Goal: Task Accomplishment & Management: Manage account settings

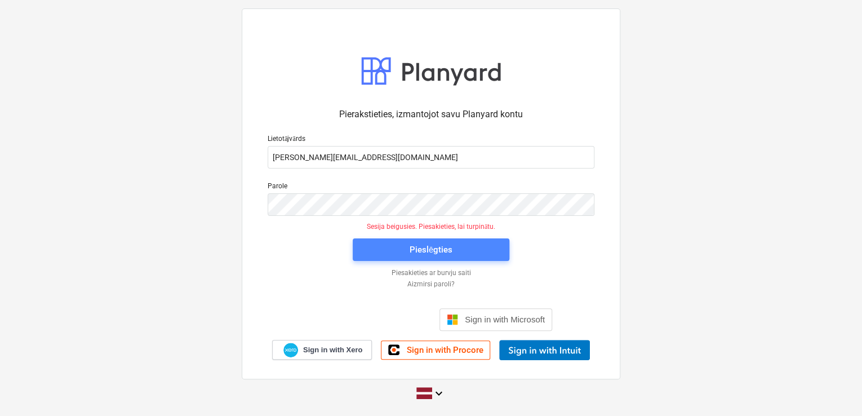
click at [415, 246] on div "Pieslēgties" at bounding box center [431, 249] width 43 height 15
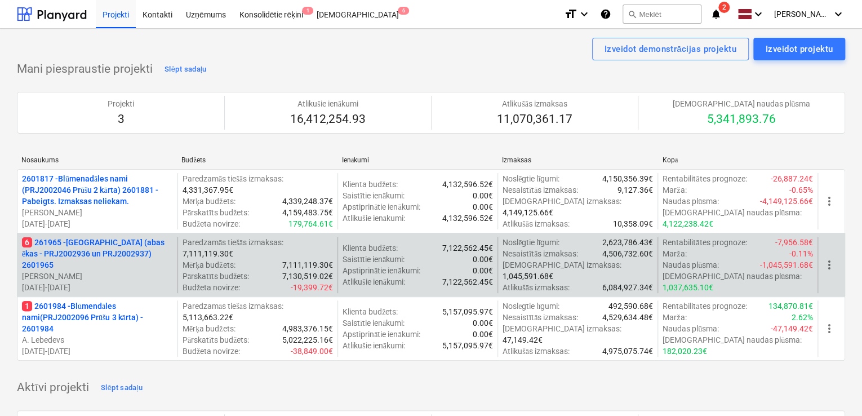
click at [97, 260] on p "6 261965 - [GEOGRAPHIC_DATA] (abas ēkas - PRJ2002936 un PRJ2002937) 2601965" at bounding box center [97, 254] width 151 height 34
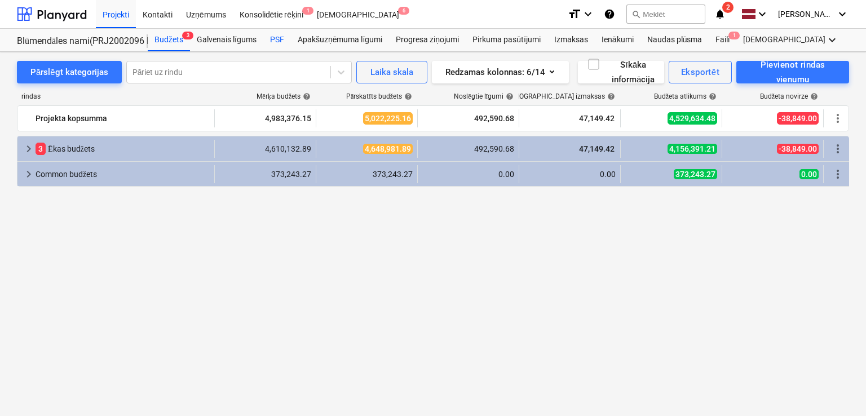
click at [275, 41] on div "PSF" at bounding box center [277, 40] width 28 height 23
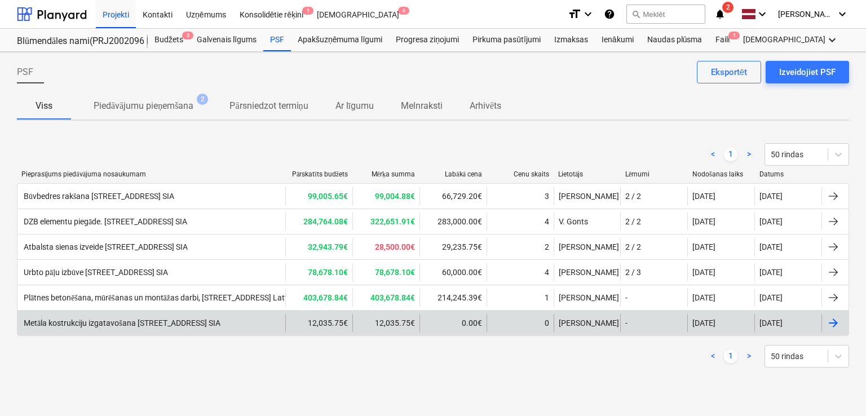
click at [230, 326] on div "Metāla kostrukciju izgatavošana [STREET_ADDRESS] SIA" at bounding box center [151, 323] width 268 height 18
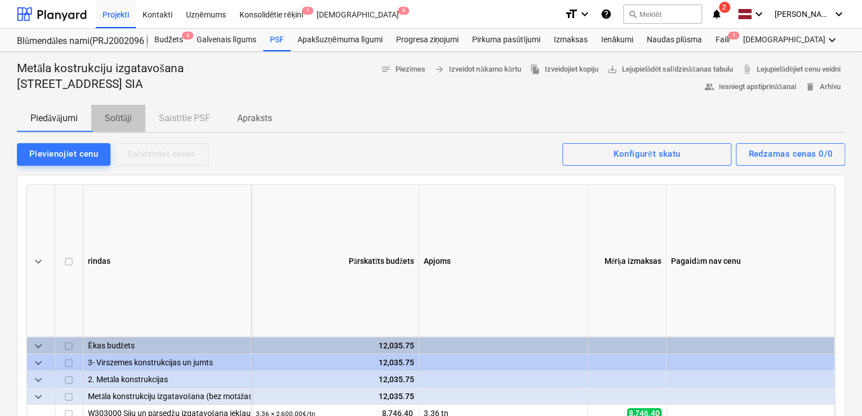
click at [127, 118] on p "Solītāji" at bounding box center [118, 119] width 27 height 14
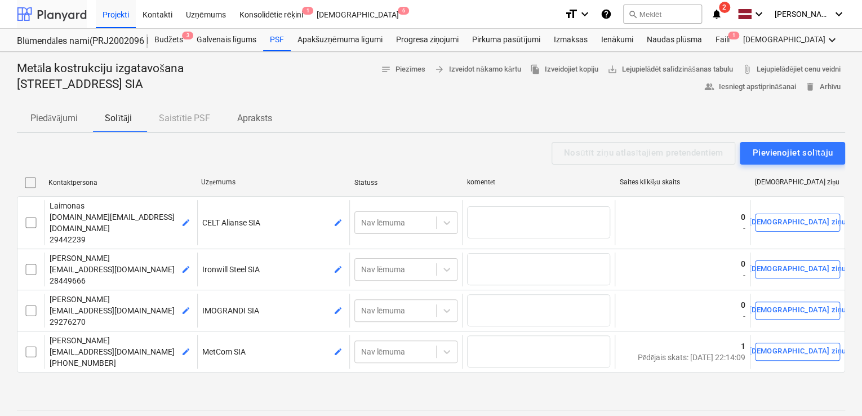
click at [56, 2] on div at bounding box center [52, 14] width 70 height 28
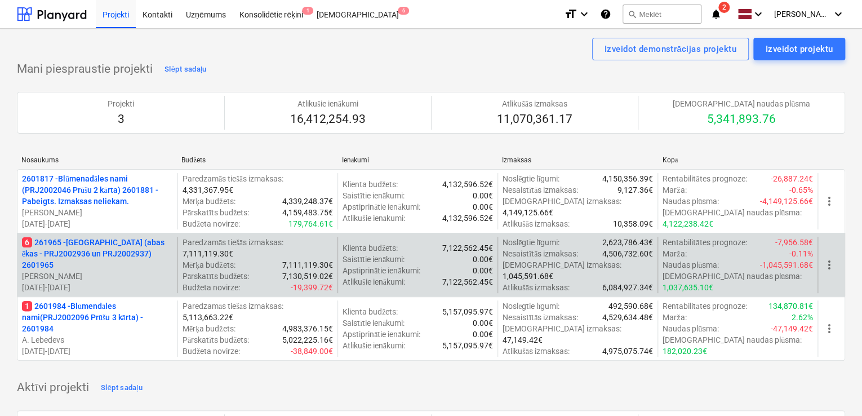
click at [88, 271] on p "[PERSON_NAME]" at bounding box center [97, 276] width 151 height 11
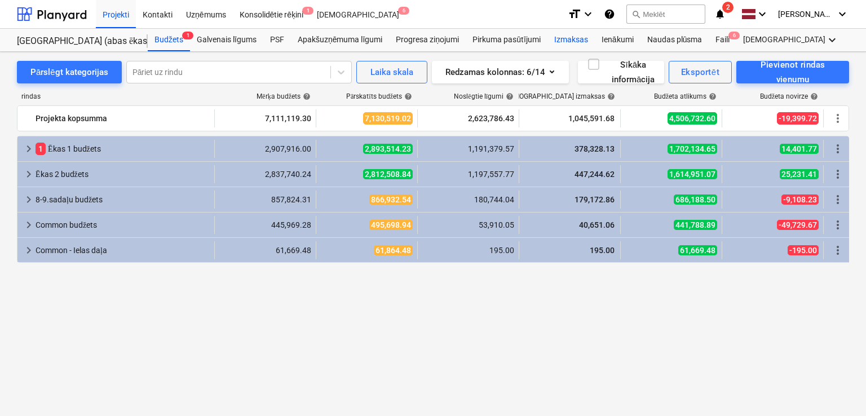
click at [579, 39] on div "Izmaksas" at bounding box center [570, 40] width 47 height 23
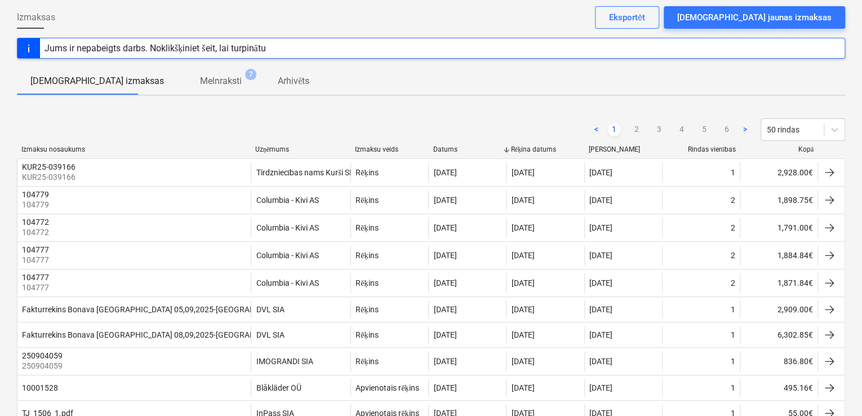
scroll to position [75, 0]
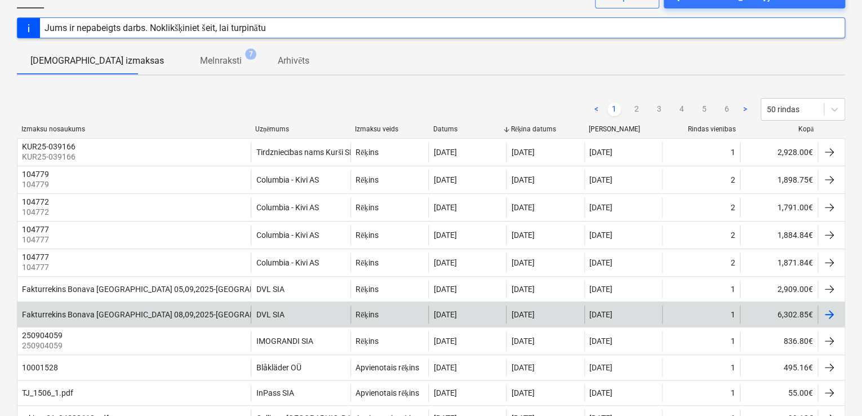
click at [316, 309] on div "DVL SIA" at bounding box center [301, 314] width 100 height 18
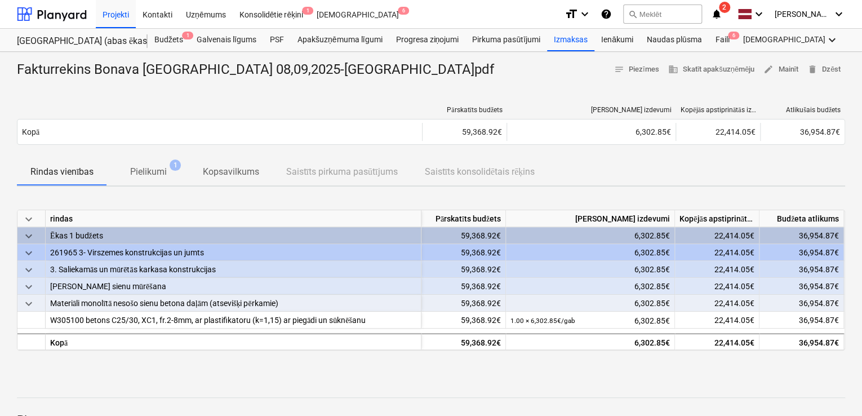
click at [153, 179] on span "Pielikumi 1" at bounding box center [148, 172] width 82 height 21
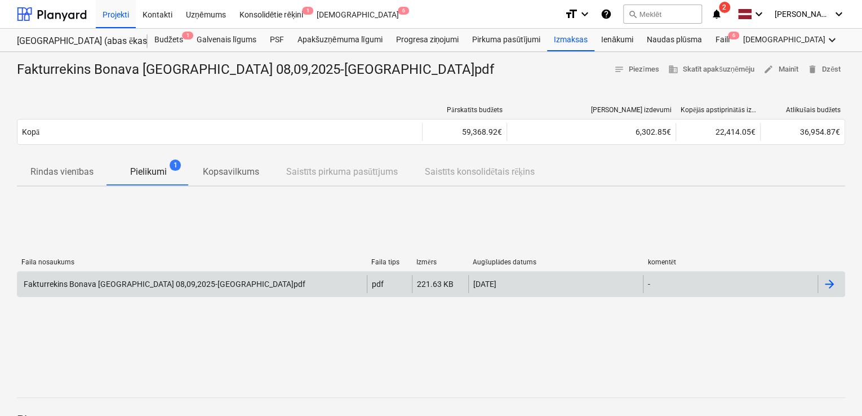
click at [305, 288] on div "Fakturrekins Bonava [GEOGRAPHIC_DATA] 08,09,2025-[GEOGRAPHIC_DATA]pdf" at bounding box center [191, 284] width 349 height 18
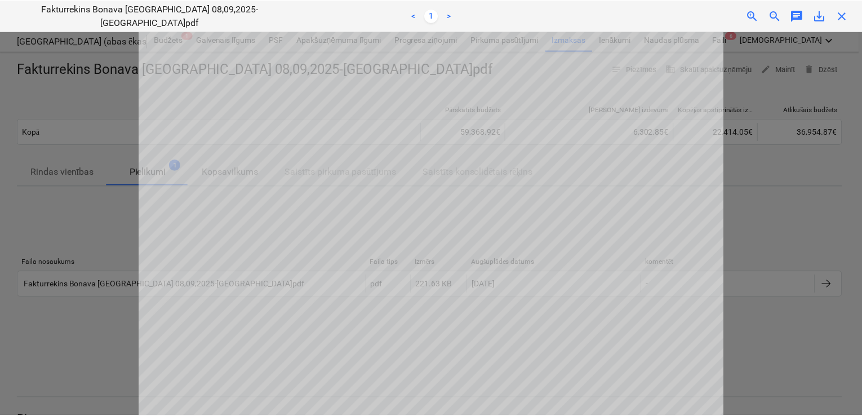
scroll to position [225, 0]
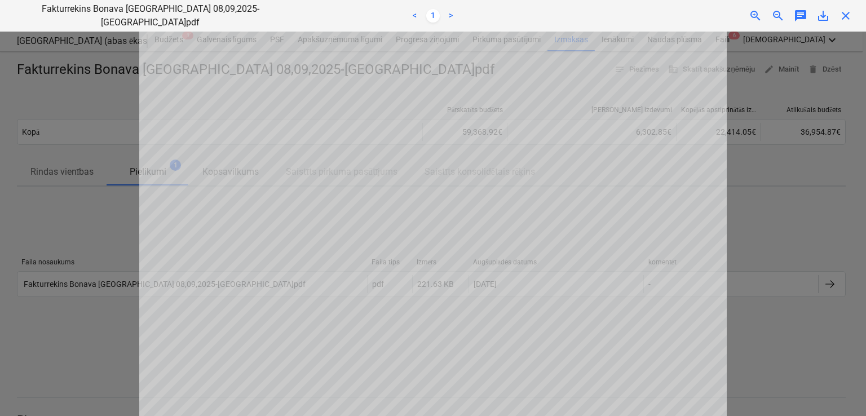
click at [843, 19] on span "close" at bounding box center [846, 16] width 14 height 14
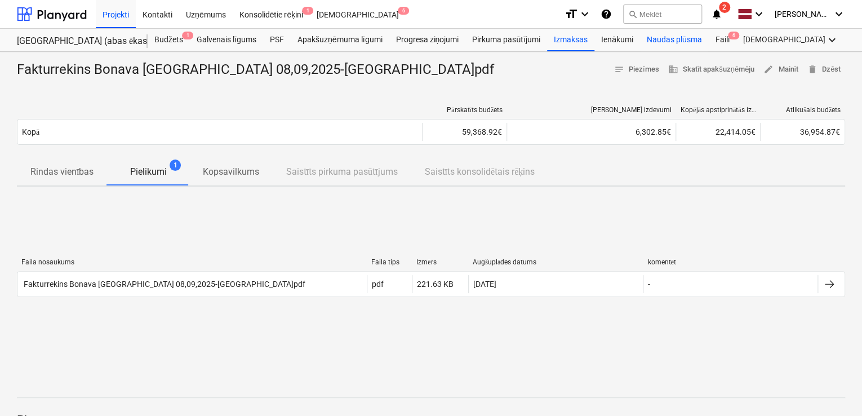
click at [657, 41] on div "Naudas plūsma" at bounding box center [674, 40] width 69 height 23
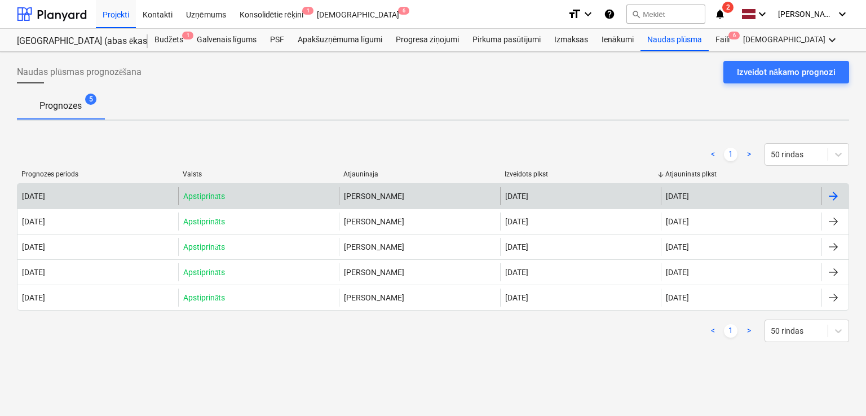
click at [435, 196] on div "[PERSON_NAME]" at bounding box center [419, 196] width 161 height 18
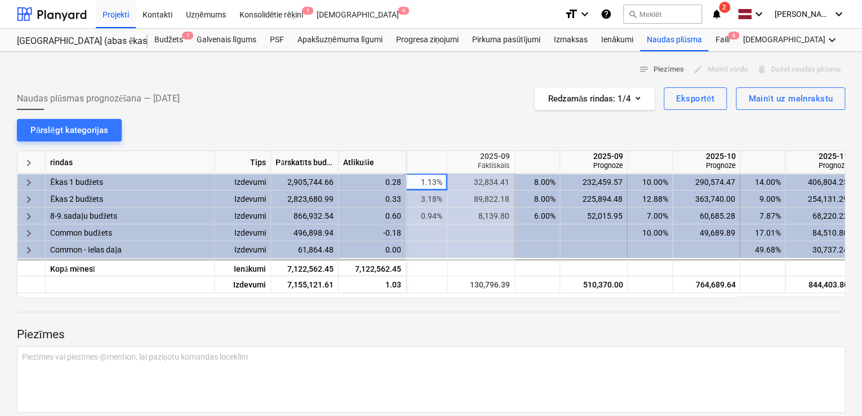
scroll to position [0, 561]
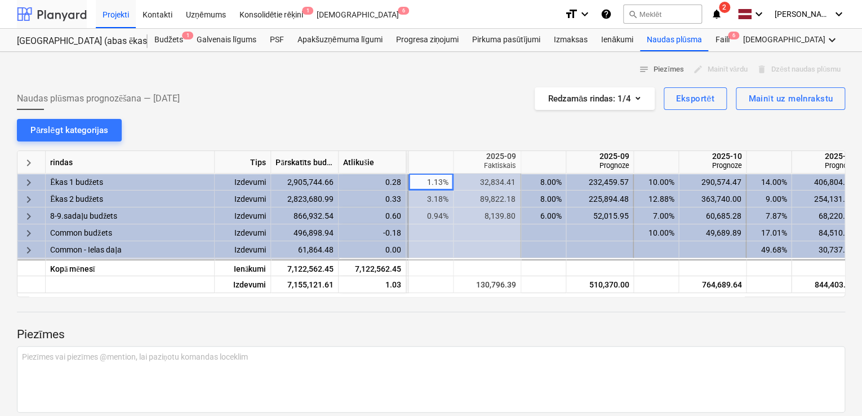
click at [65, 13] on div at bounding box center [52, 14] width 70 height 28
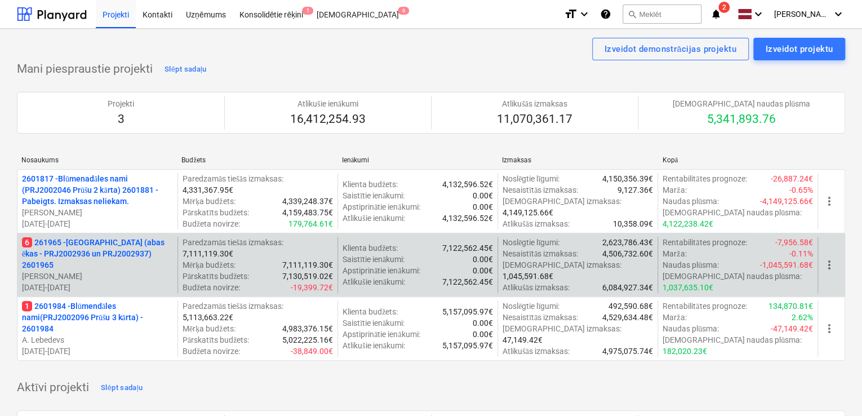
click at [110, 258] on p "6 261965 - [GEOGRAPHIC_DATA] (abas ēkas - PRJ2002936 un PRJ2002937) 2601965" at bounding box center [97, 254] width 151 height 34
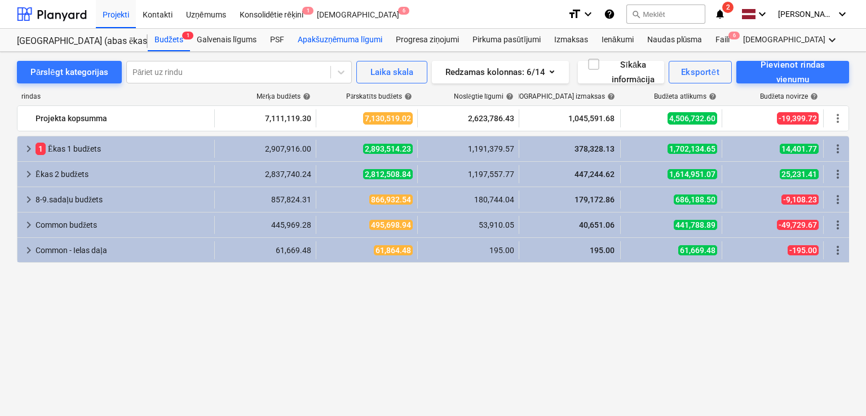
click at [340, 34] on div "Apakšuzņēmuma līgumi" at bounding box center [340, 40] width 98 height 23
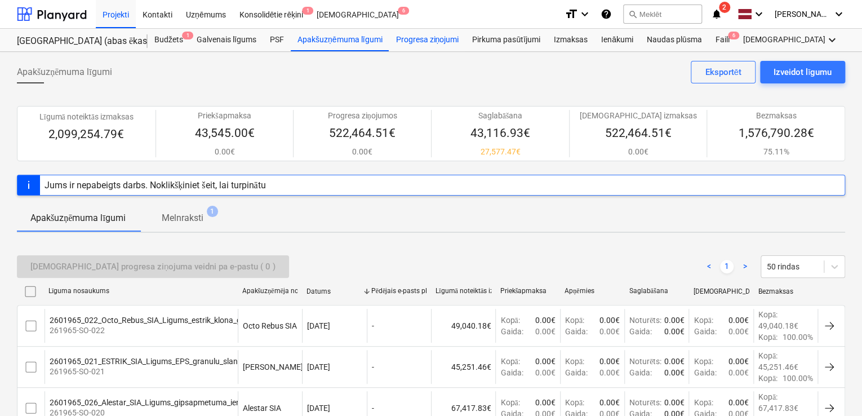
click at [419, 35] on div "Progresa ziņojumi" at bounding box center [427, 40] width 77 height 23
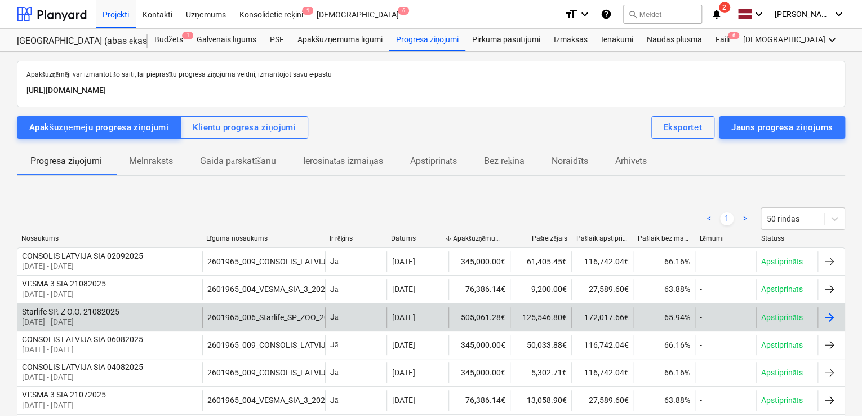
click at [449, 316] on div "505,061.28€" at bounding box center [479, 317] width 61 height 20
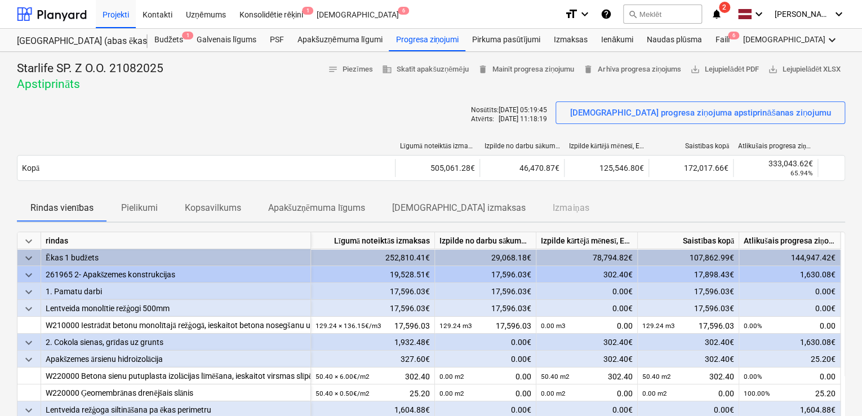
click at [432, 205] on p "[DEMOGRAPHIC_DATA] izmaksas" at bounding box center [459, 208] width 134 height 14
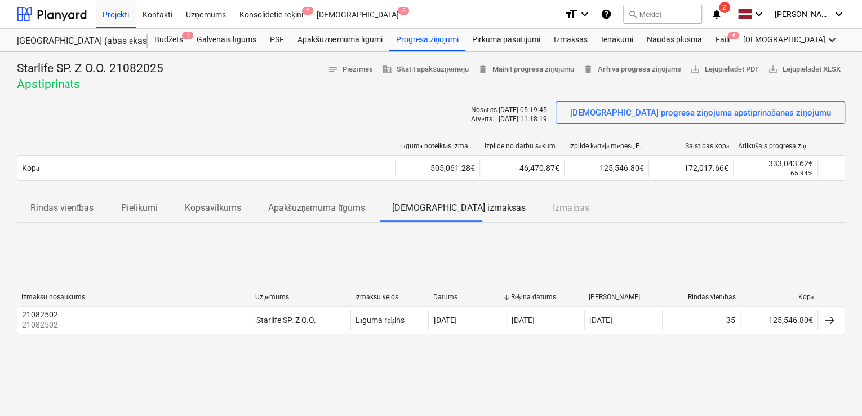
click at [138, 206] on p "Pielikumi" at bounding box center [139, 208] width 37 height 14
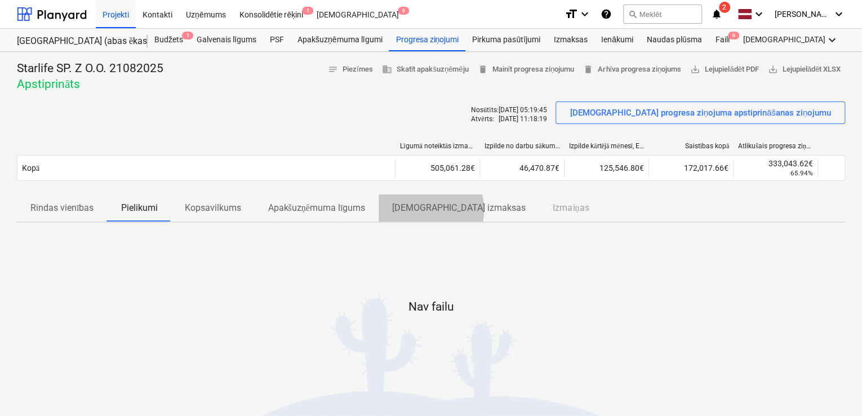
click at [420, 210] on p "[DEMOGRAPHIC_DATA] izmaksas" at bounding box center [459, 208] width 134 height 14
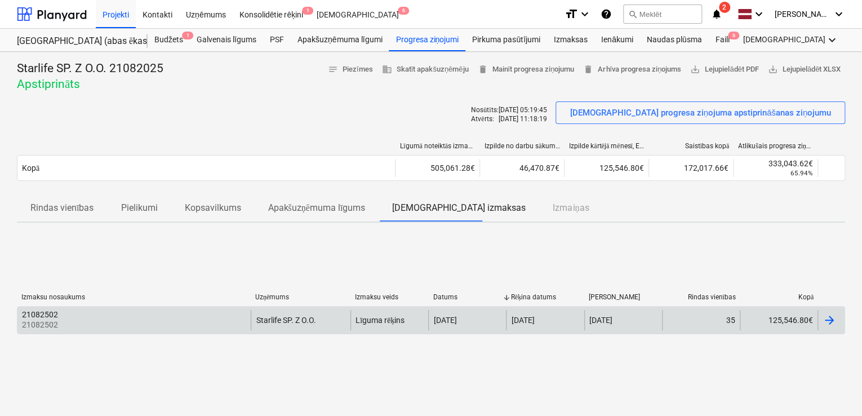
click at [834, 319] on div at bounding box center [830, 320] width 14 height 14
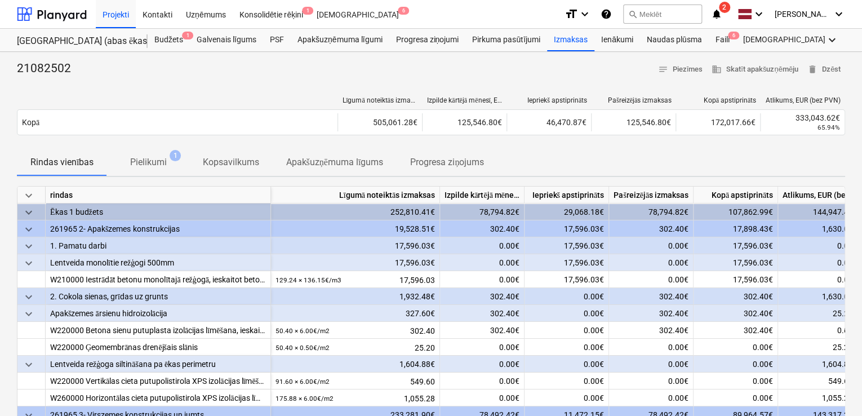
click at [136, 165] on p "Pielikumi" at bounding box center [148, 163] width 37 height 14
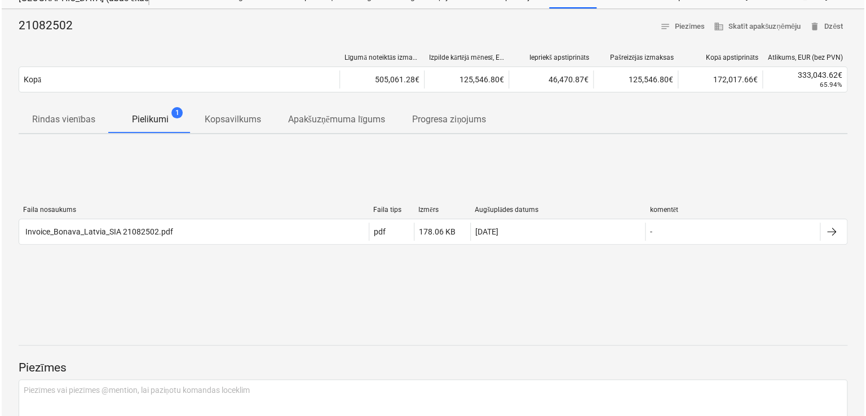
scroll to position [75, 0]
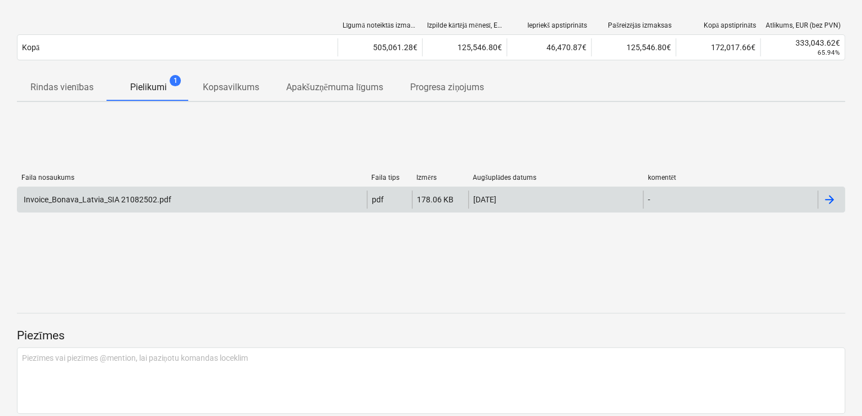
click at [833, 201] on div at bounding box center [830, 200] width 14 height 14
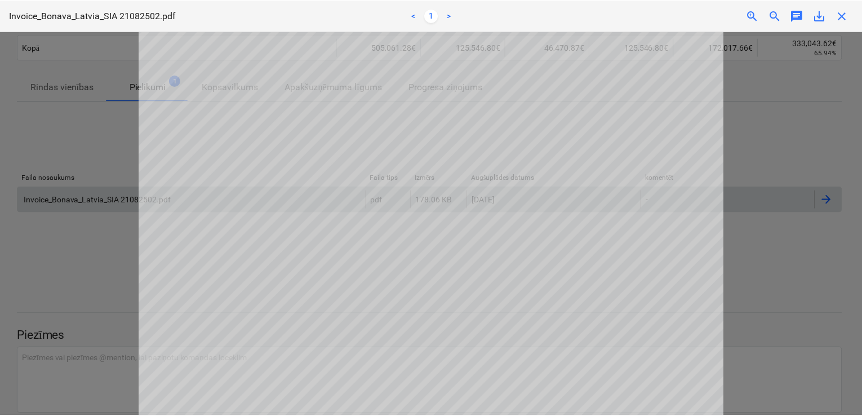
scroll to position [300, 0]
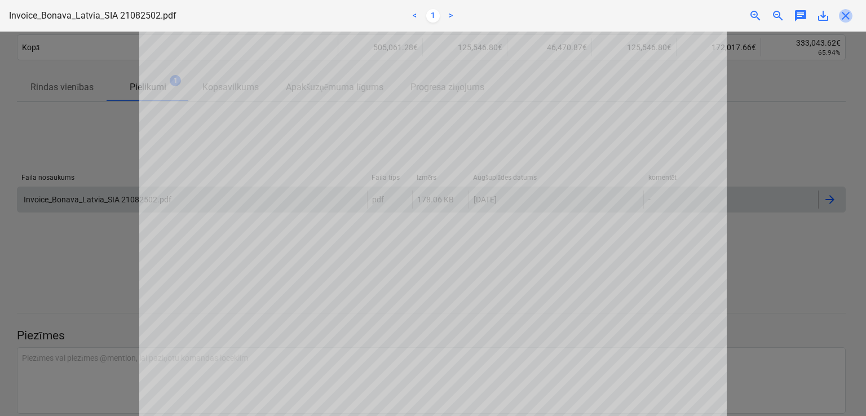
click at [845, 15] on span "close" at bounding box center [846, 16] width 14 height 14
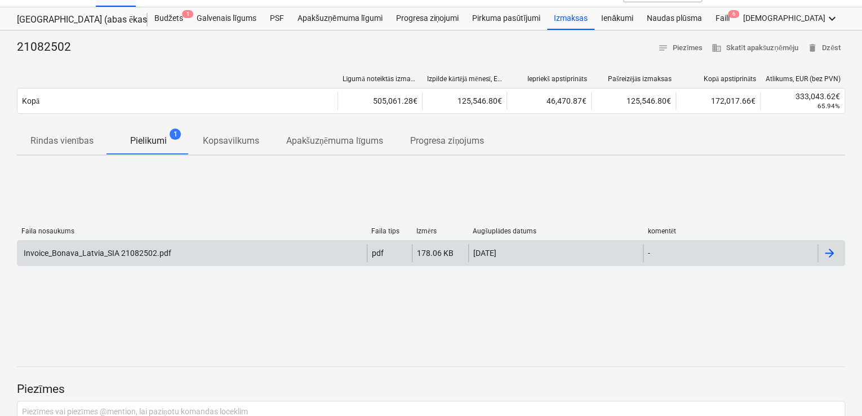
scroll to position [0, 0]
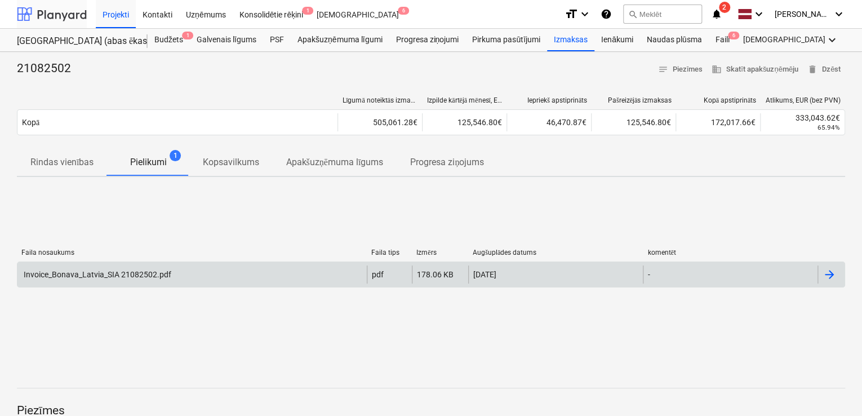
click at [56, 12] on div at bounding box center [52, 14] width 70 height 28
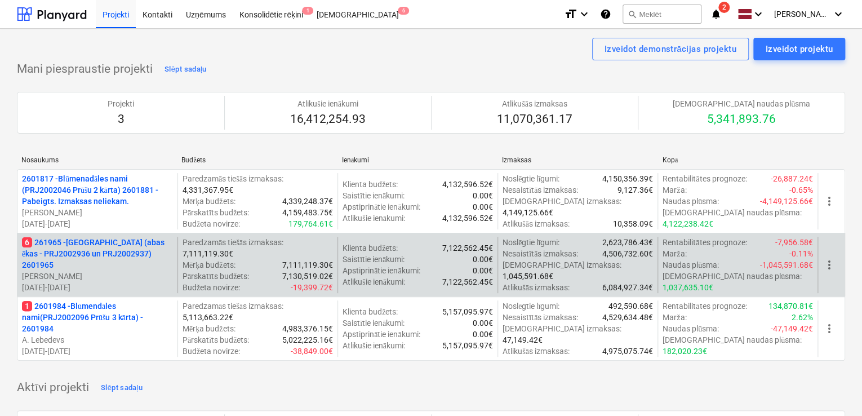
click at [153, 253] on p "6 261965 - [GEOGRAPHIC_DATA] (abas ēkas - PRJ2002936 un PRJ2002937) 2601965" at bounding box center [97, 254] width 151 height 34
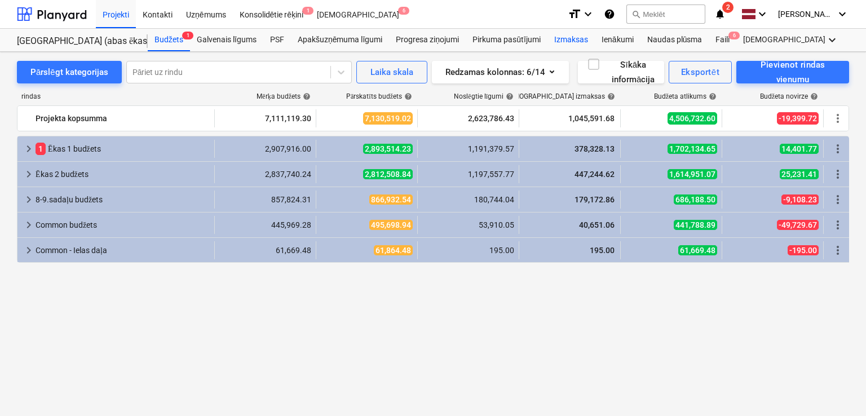
click at [570, 37] on div "Izmaksas" at bounding box center [570, 40] width 47 height 23
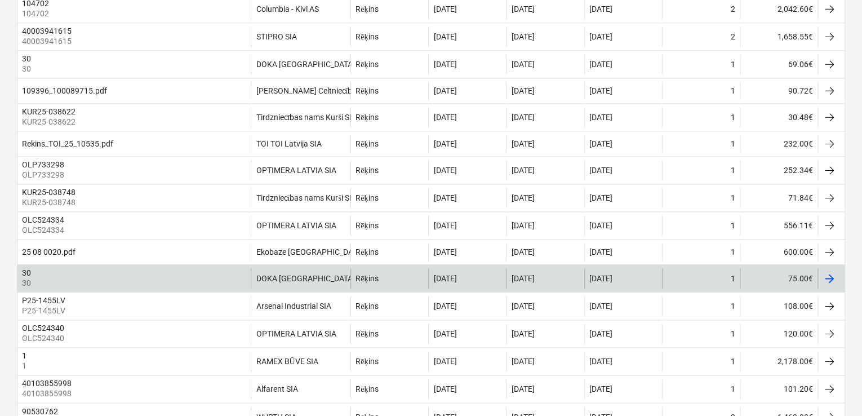
scroll to position [751, 0]
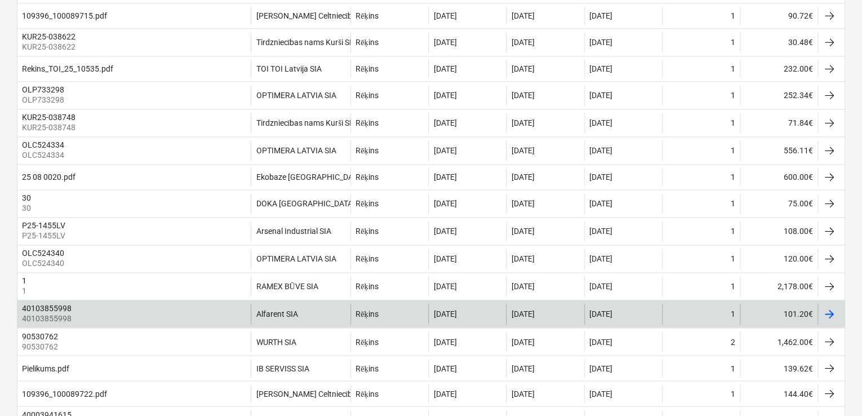
click at [574, 317] on div "[DATE]" at bounding box center [545, 314] width 78 height 20
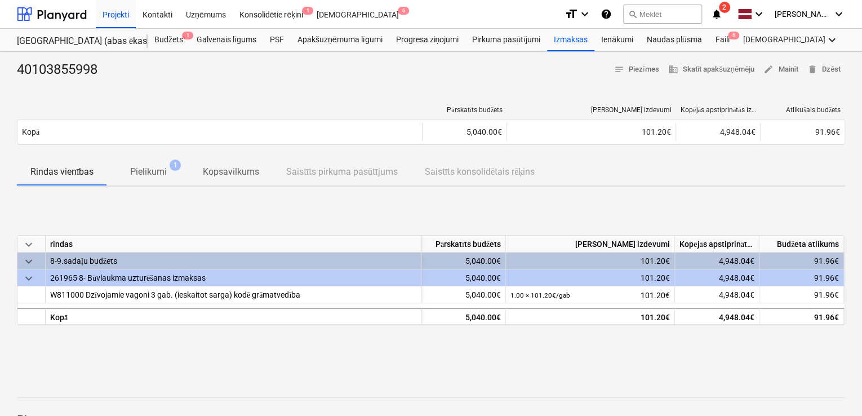
click at [151, 169] on p "Pielikumi" at bounding box center [148, 172] width 37 height 14
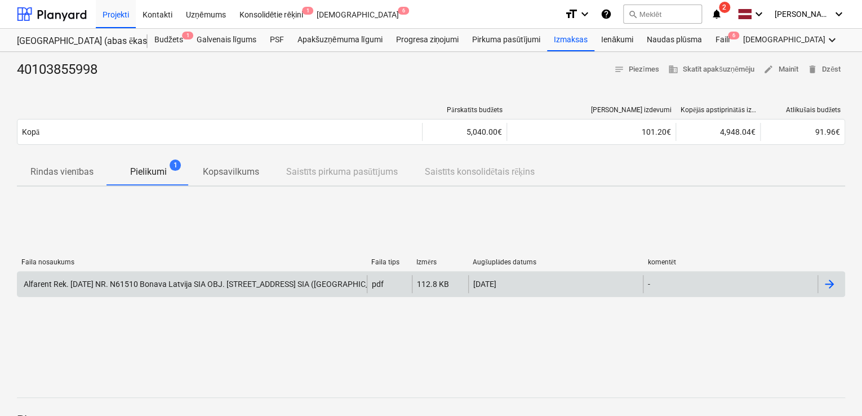
click at [830, 279] on div at bounding box center [830, 284] width 14 height 14
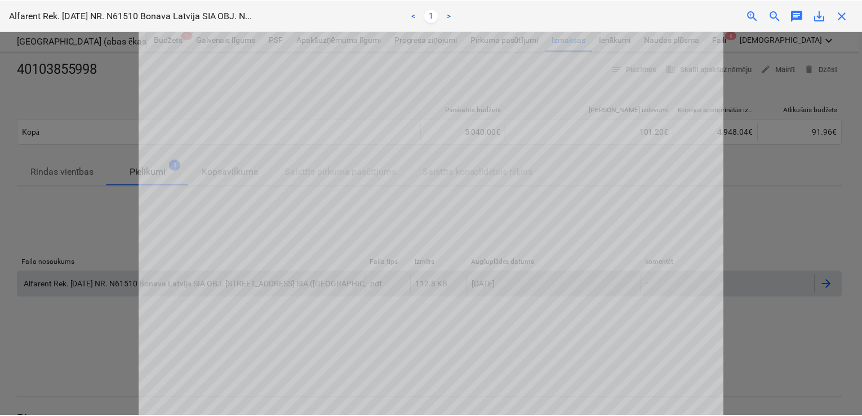
scroll to position [449, 0]
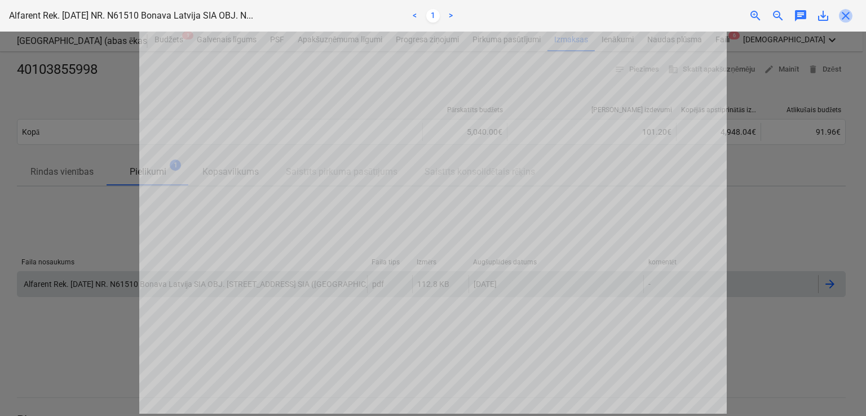
click at [845, 15] on span "close" at bounding box center [846, 16] width 14 height 14
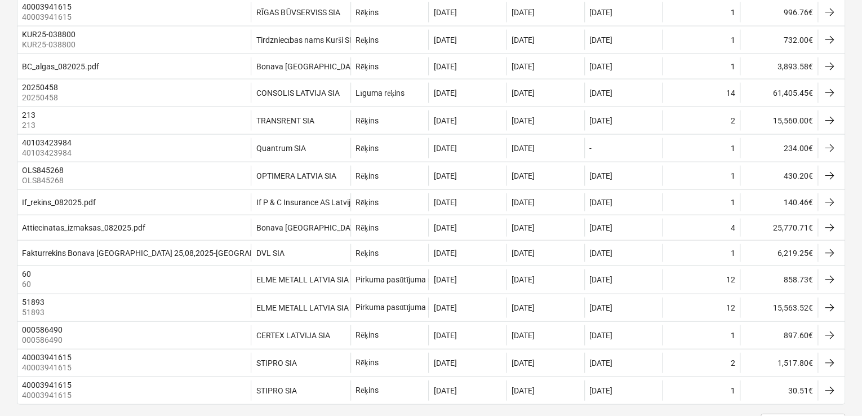
scroll to position [1220, 0]
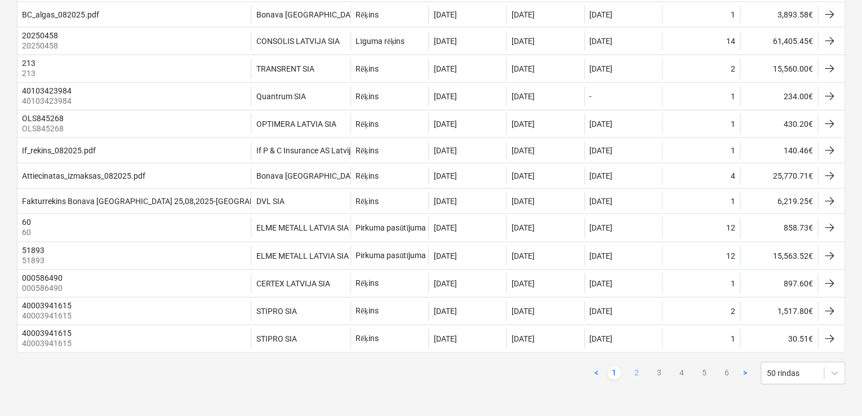
click at [642, 373] on link "2" at bounding box center [637, 373] width 14 height 14
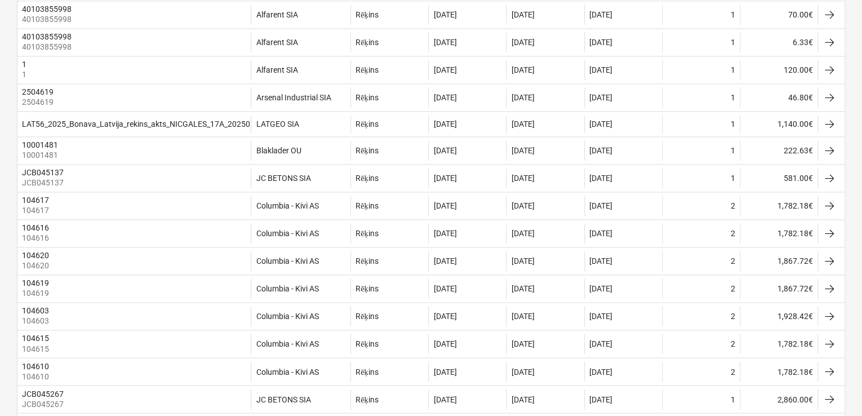
scroll to position [704, 0]
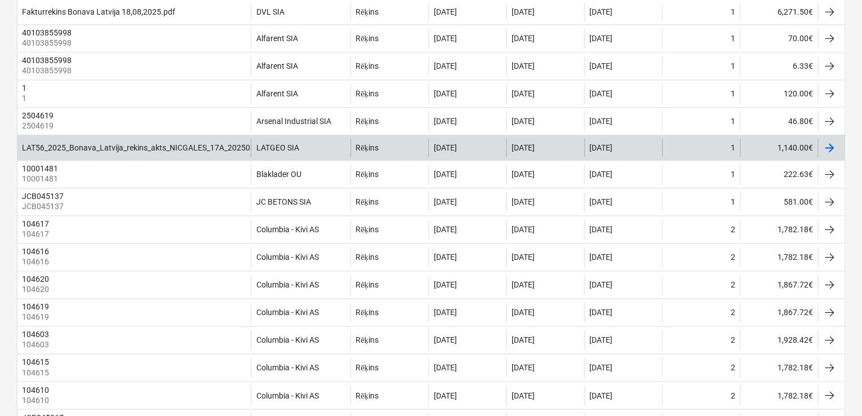
click at [329, 152] on div "LATGEO SIA" at bounding box center [301, 148] width 100 height 18
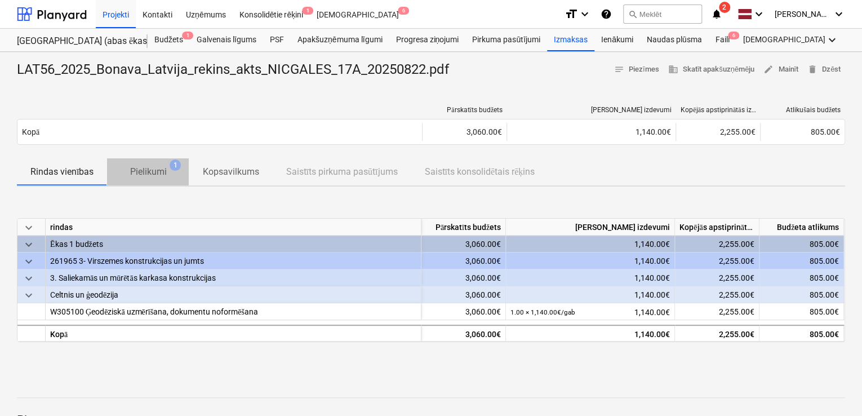
click at [150, 174] on p "Pielikumi" at bounding box center [148, 172] width 37 height 14
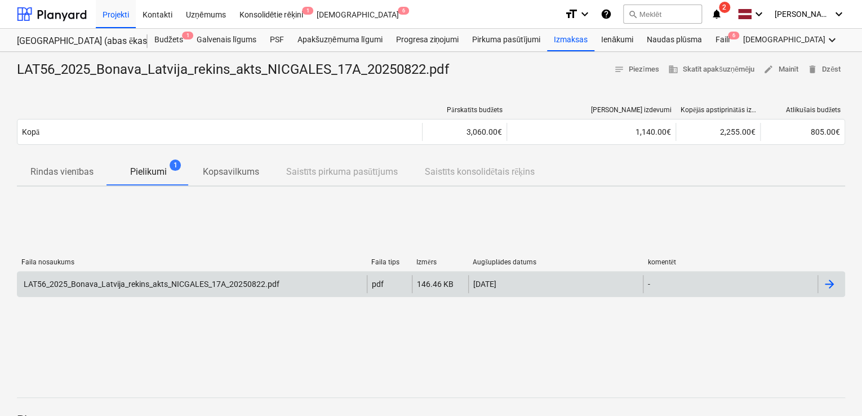
click at [219, 285] on div "LAT56_2025_Bonava_Latvija_rekins_akts_NICGALES_17A_20250822.pdf" at bounding box center [151, 284] width 258 height 9
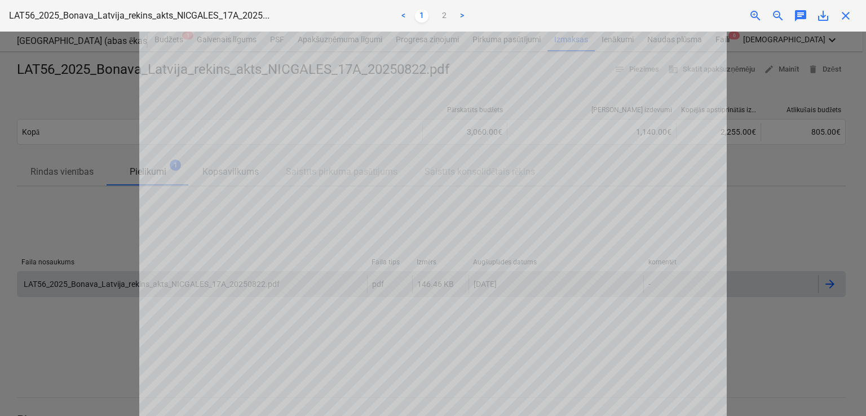
click at [841, 17] on span "close" at bounding box center [846, 16] width 14 height 14
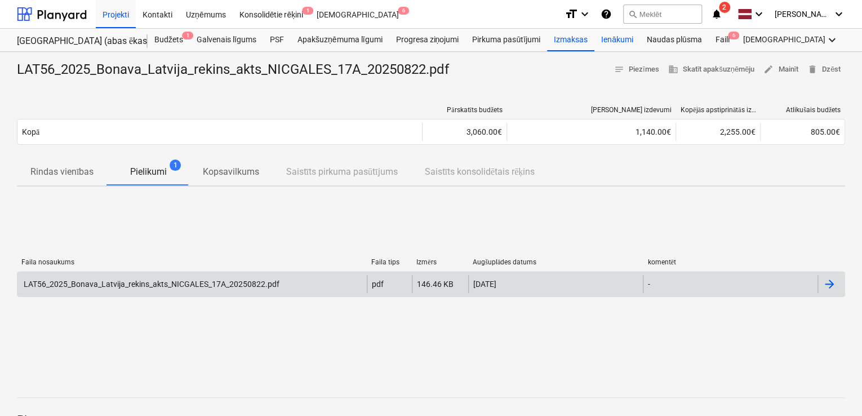
click at [613, 41] on div "Ienākumi" at bounding box center [618, 40] width 46 height 23
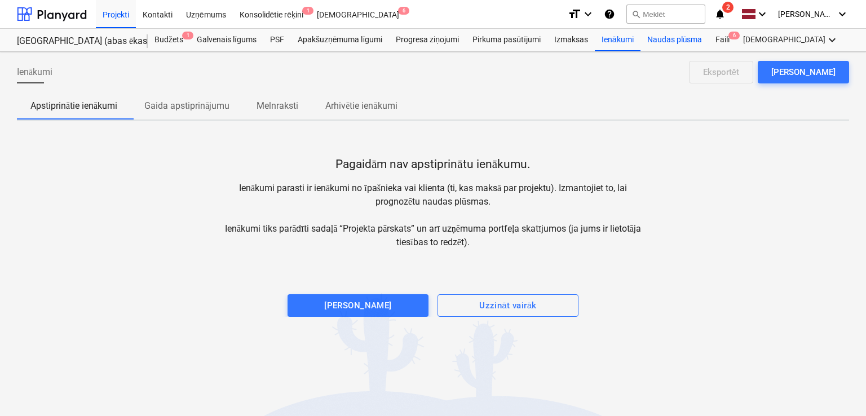
click at [669, 39] on div "Naudas plūsma" at bounding box center [674, 40] width 69 height 23
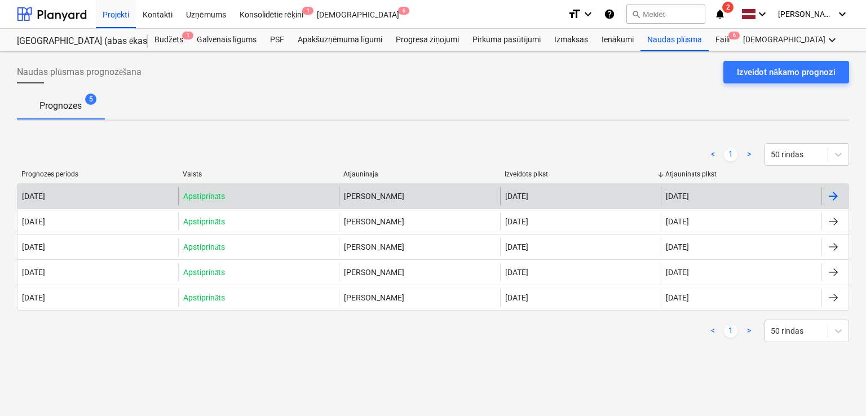
click at [839, 196] on div at bounding box center [833, 196] width 14 height 14
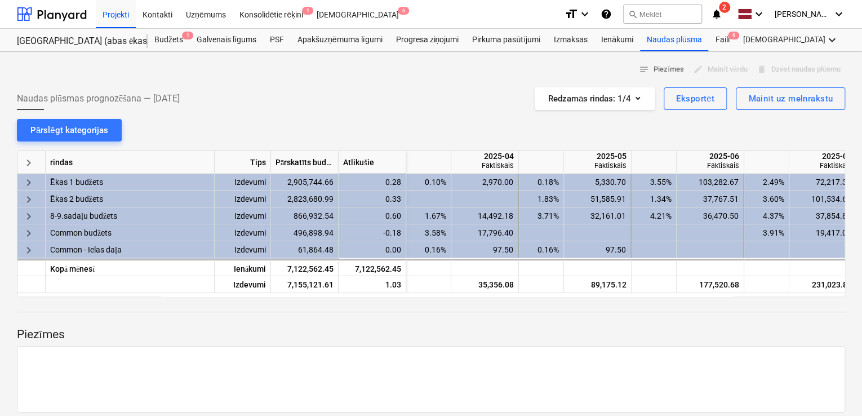
scroll to position [0, 564]
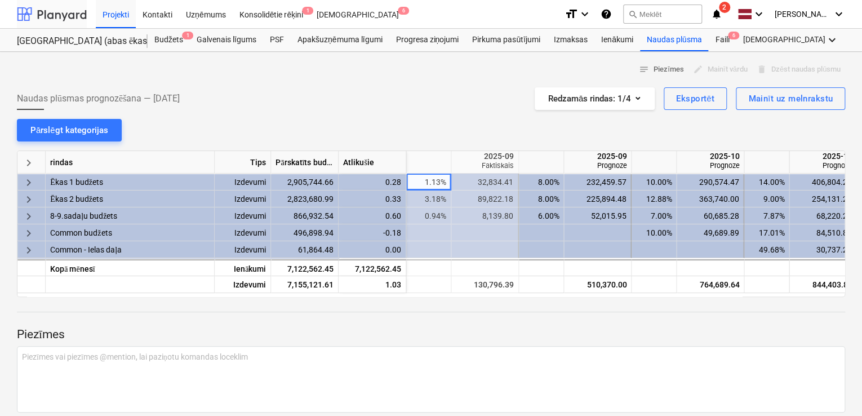
click at [59, 19] on div at bounding box center [52, 14] width 70 height 28
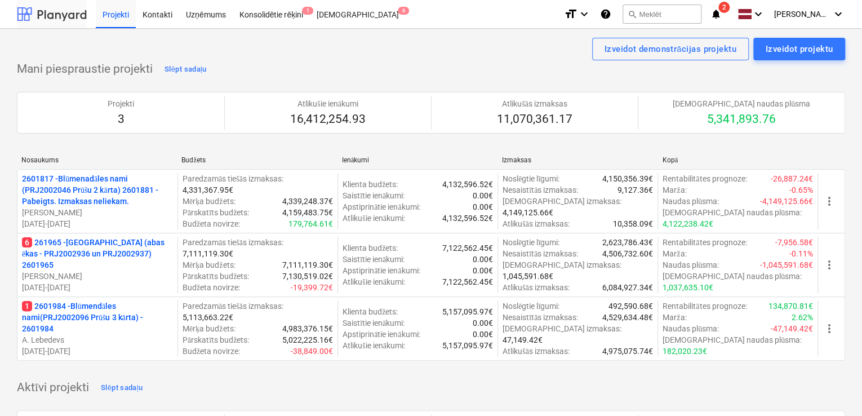
click at [57, 19] on div at bounding box center [52, 14] width 70 height 28
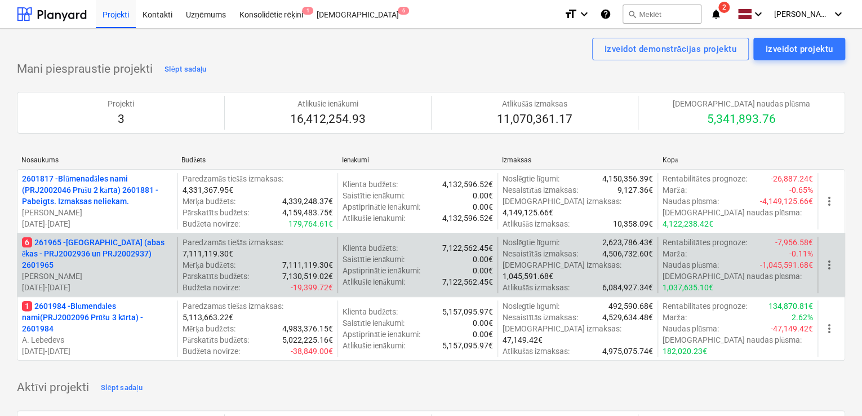
click at [122, 255] on p "6 261965 - [GEOGRAPHIC_DATA] (abas ēkas - PRJ2002936 un PRJ2002937) 2601965" at bounding box center [97, 254] width 151 height 34
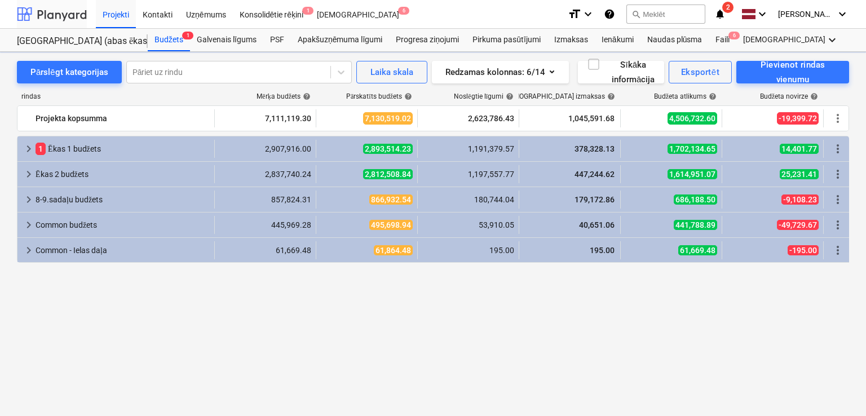
click at [68, 15] on div at bounding box center [52, 14] width 70 height 28
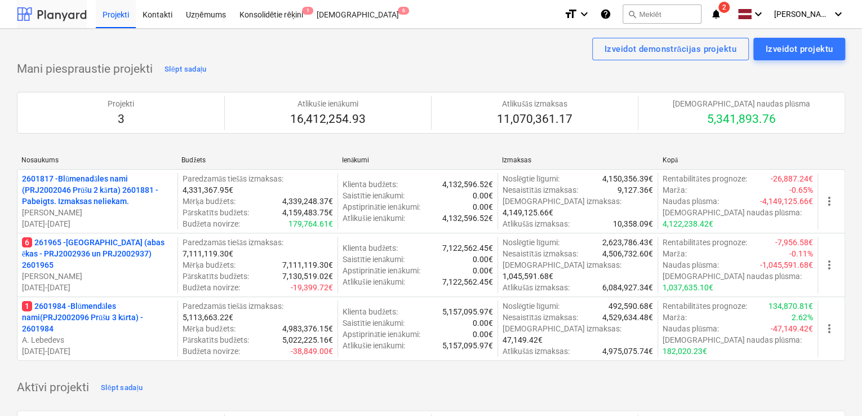
click at [60, 9] on div at bounding box center [52, 14] width 70 height 28
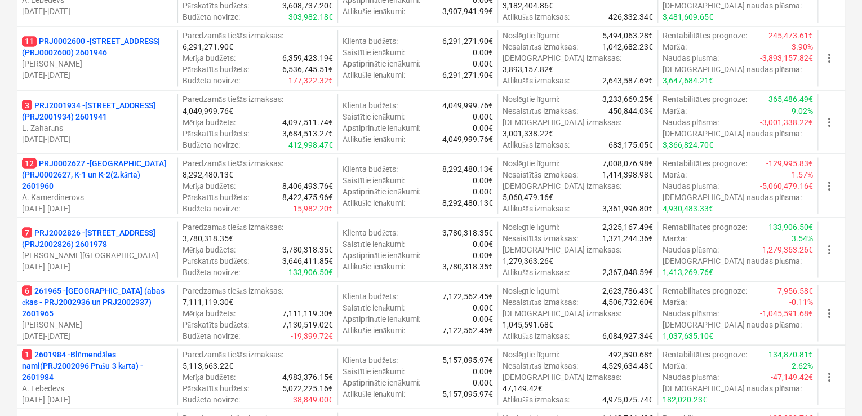
scroll to position [1052, 0]
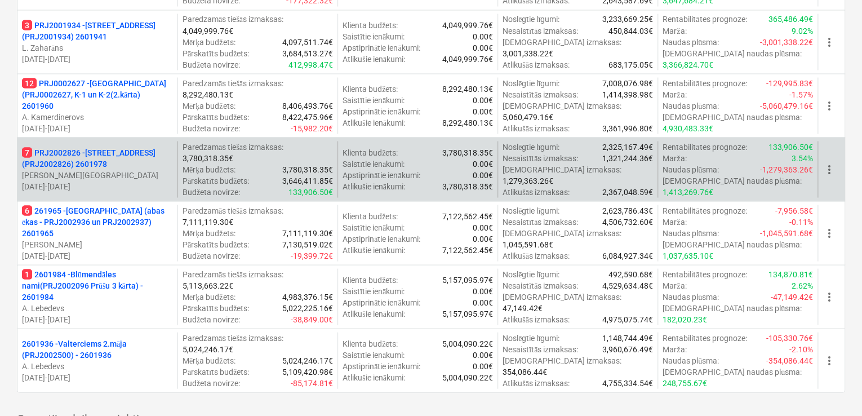
click at [101, 176] on p "[PERSON_NAME][GEOGRAPHIC_DATA]" at bounding box center [97, 174] width 151 height 11
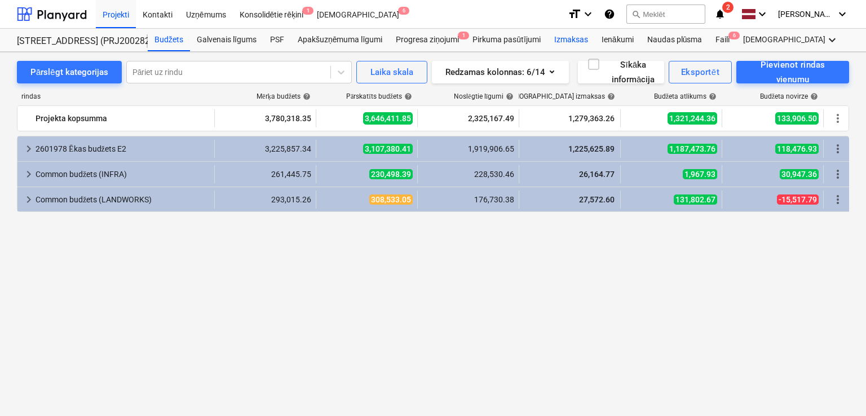
click at [577, 41] on div "Izmaksas" at bounding box center [570, 40] width 47 height 23
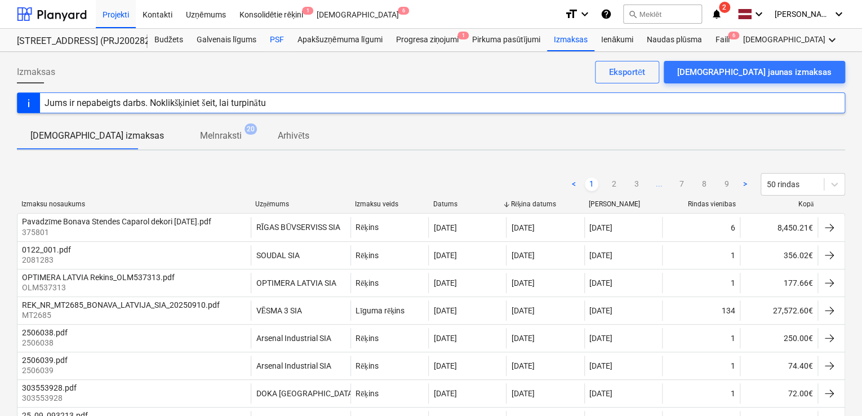
click at [280, 34] on div "PSF" at bounding box center [277, 40] width 28 height 23
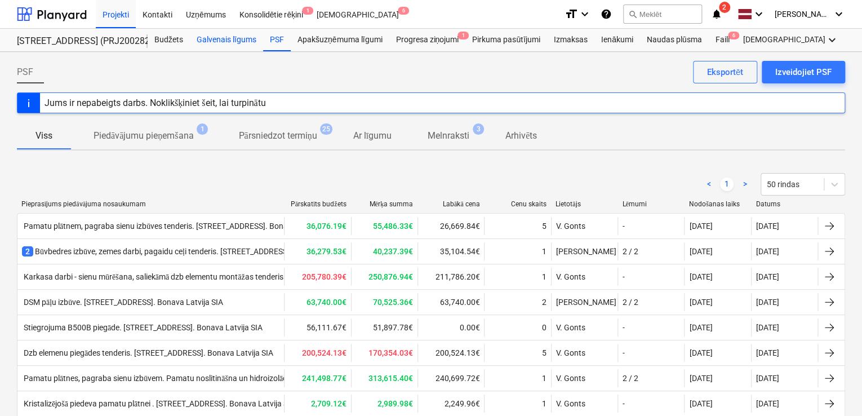
click at [223, 39] on div "Galvenais līgums" at bounding box center [226, 40] width 73 height 23
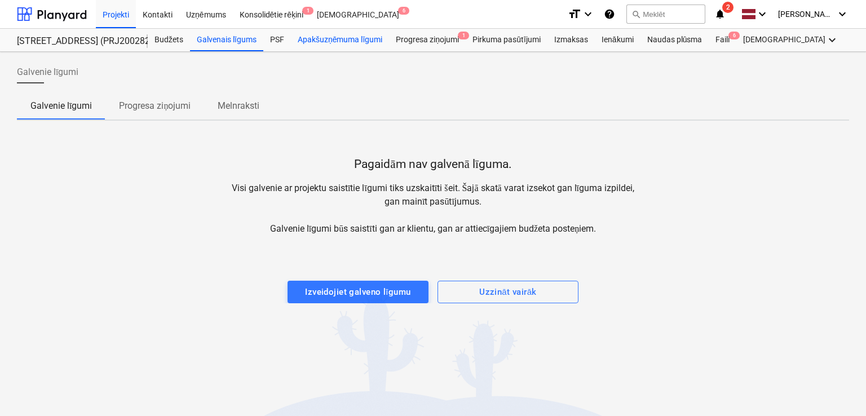
click at [316, 43] on div "Apakšuzņēmuma līgumi" at bounding box center [340, 40] width 98 height 23
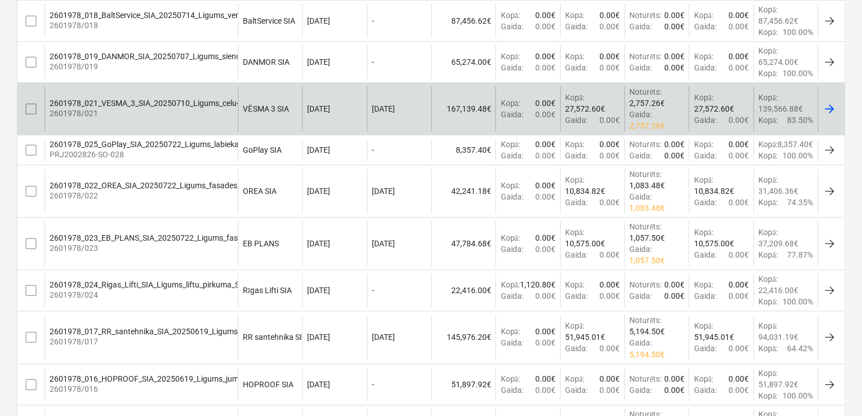
scroll to position [451, 0]
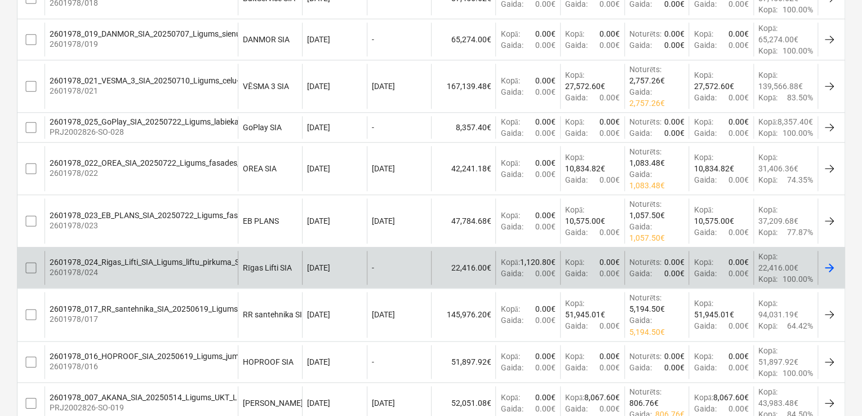
click at [149, 267] on p "2601978/024" at bounding box center [171, 272] width 242 height 11
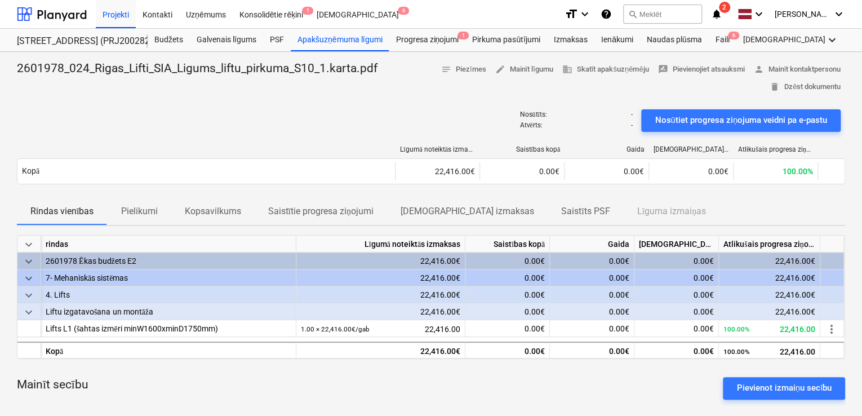
click at [144, 203] on span "Pielikumi" at bounding box center [139, 211] width 64 height 20
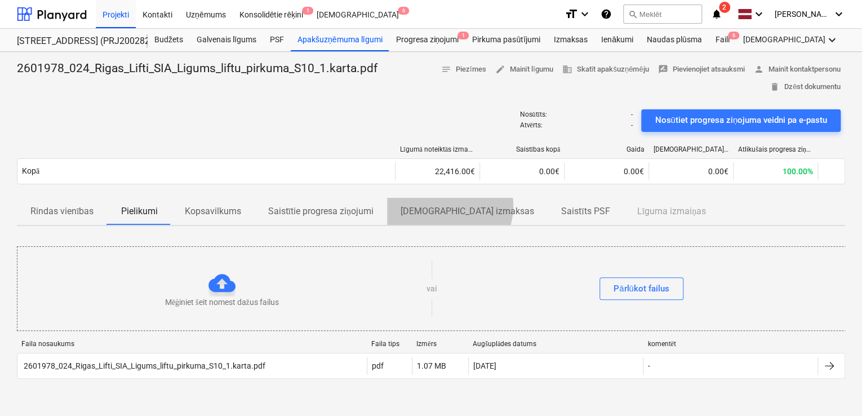
click at [449, 205] on p "[DEMOGRAPHIC_DATA] izmaksas" at bounding box center [468, 212] width 134 height 14
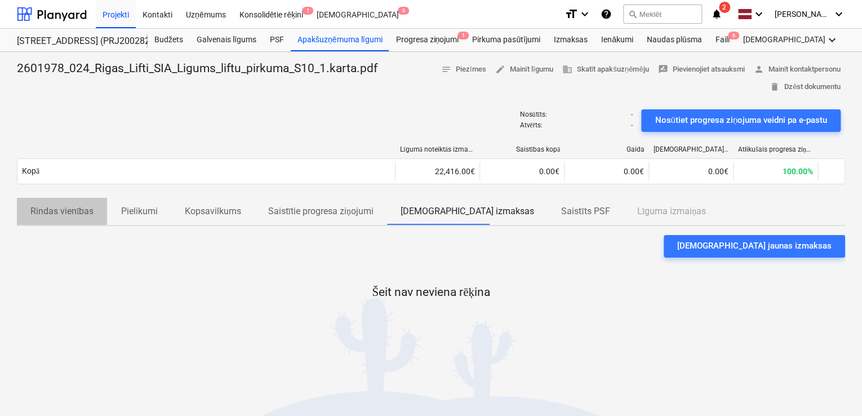
click at [81, 211] on p "Rindas vienības" at bounding box center [61, 212] width 63 height 14
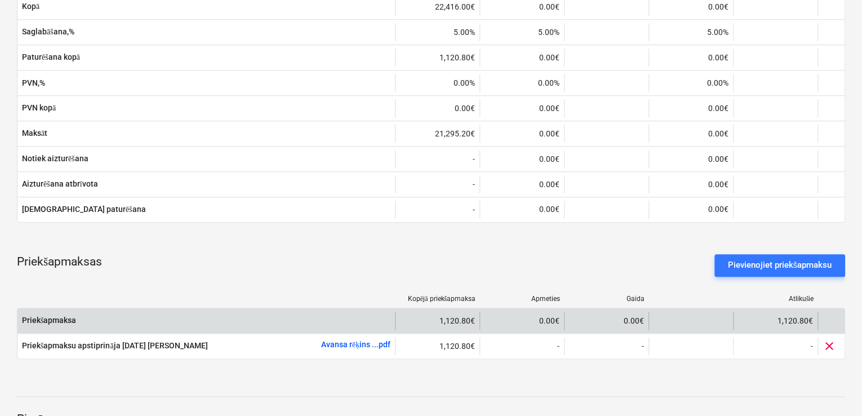
scroll to position [526, 0]
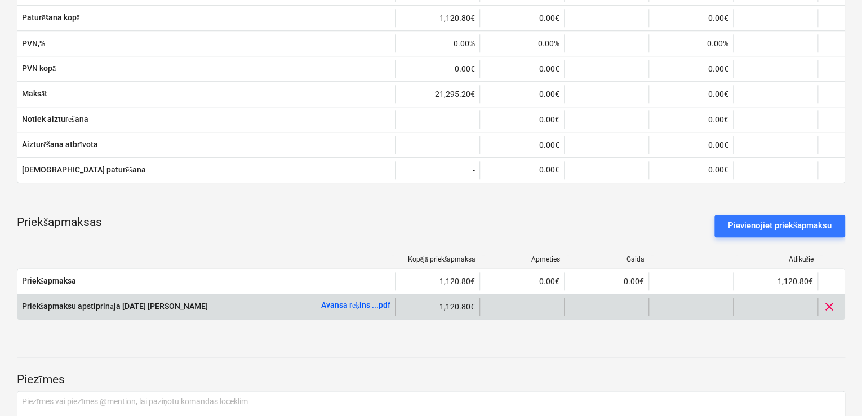
click at [349, 302] on link "Avansa rēķins ...pdf" at bounding box center [355, 304] width 69 height 9
